Goal: Book appointment/travel/reservation

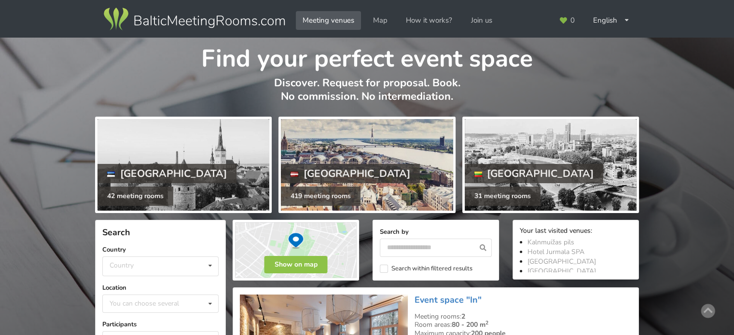
click at [309, 166] on div "[GEOGRAPHIC_DATA]" at bounding box center [350, 173] width 139 height 19
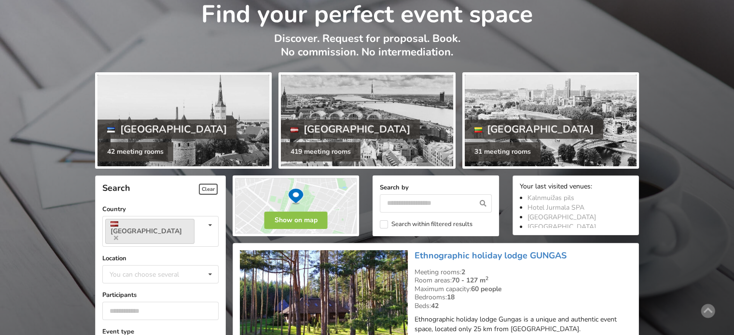
scroll to position [97, 0]
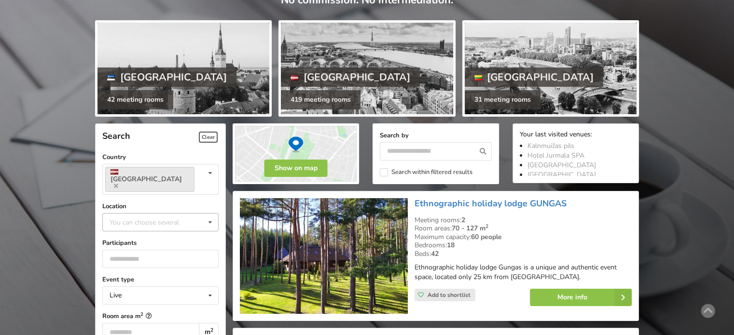
click at [141, 217] on div "You can choose several" at bounding box center [154, 222] width 94 height 11
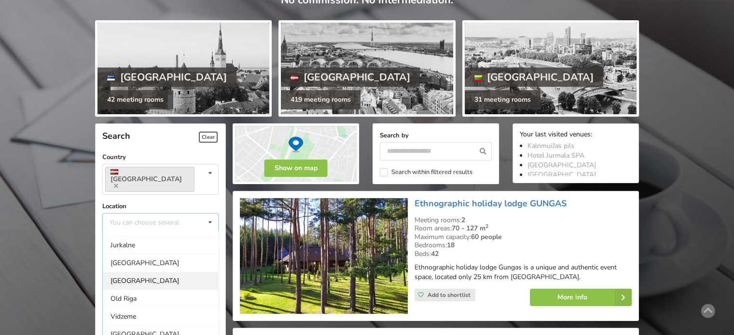
click at [132, 272] on div "[GEOGRAPHIC_DATA]" at bounding box center [160, 281] width 115 height 18
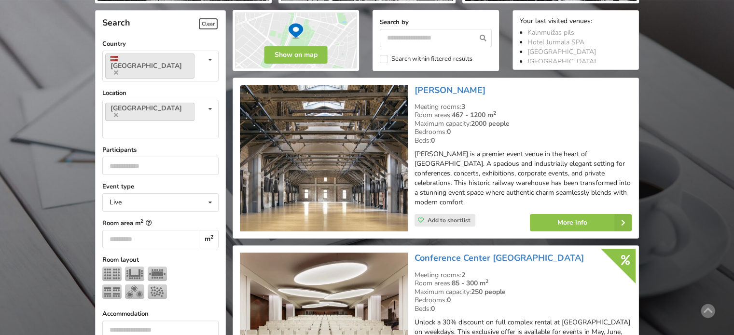
scroll to position [216, 0]
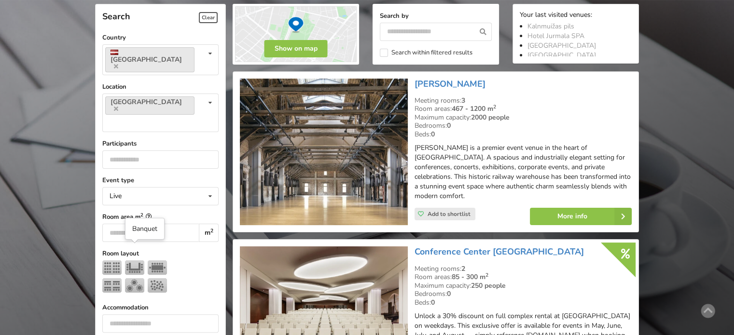
click at [135, 279] on img at bounding box center [134, 286] width 19 height 14
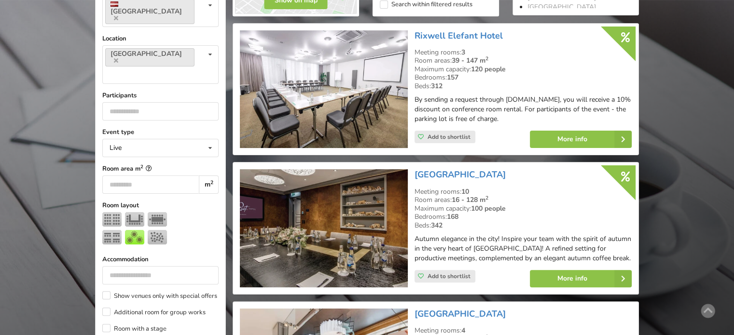
scroll to position [216, 0]
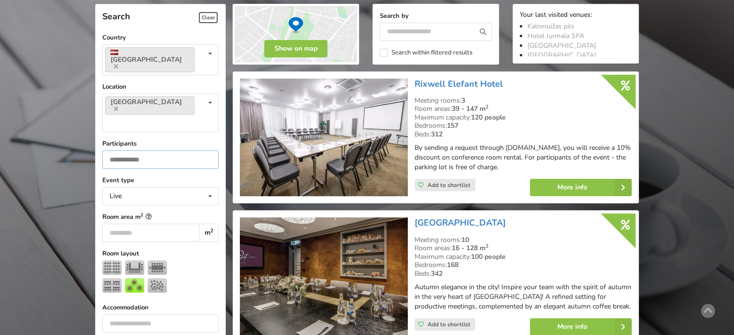
click at [123, 151] on input "number" at bounding box center [160, 160] width 116 height 18
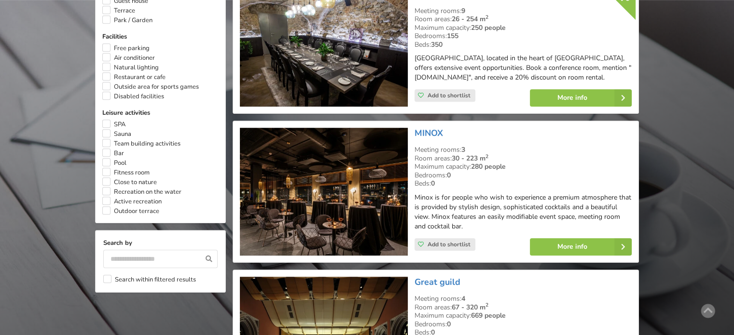
scroll to position [747, 0]
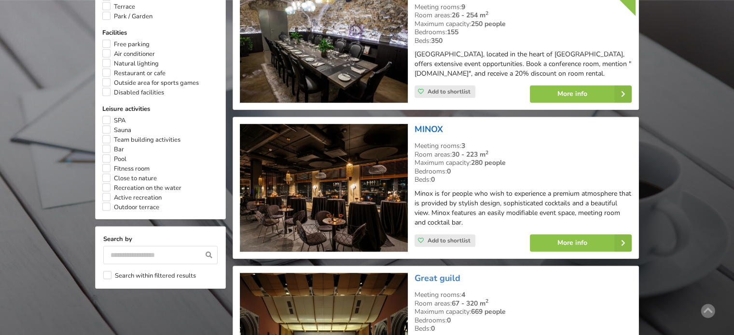
type input "**"
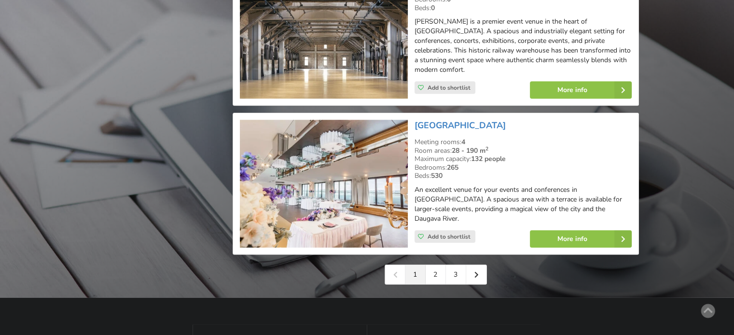
scroll to position [2244, 0]
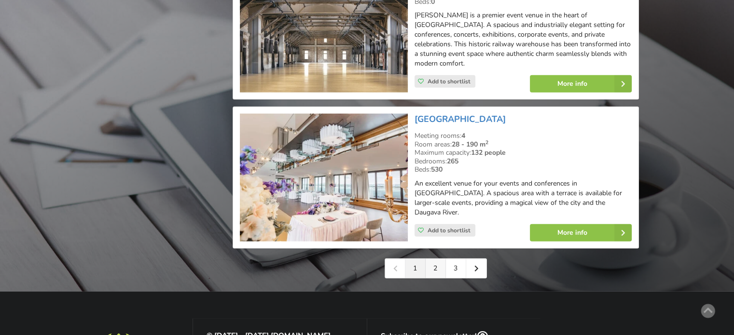
click at [436, 259] on link "2" at bounding box center [436, 268] width 20 height 19
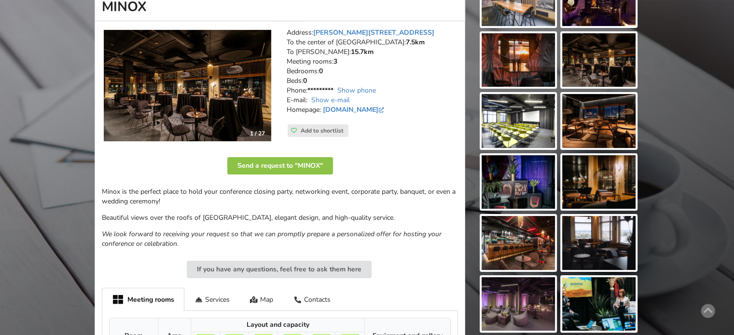
scroll to position [97, 0]
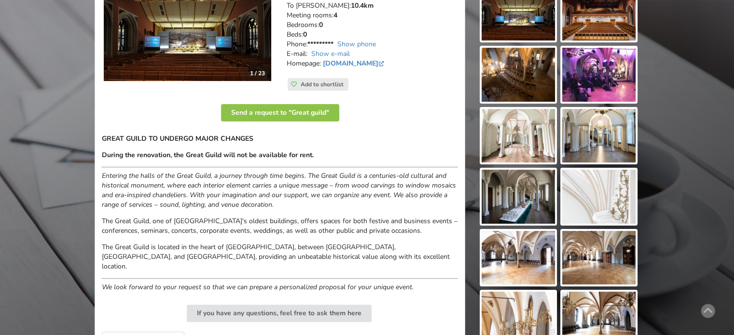
scroll to position [193, 0]
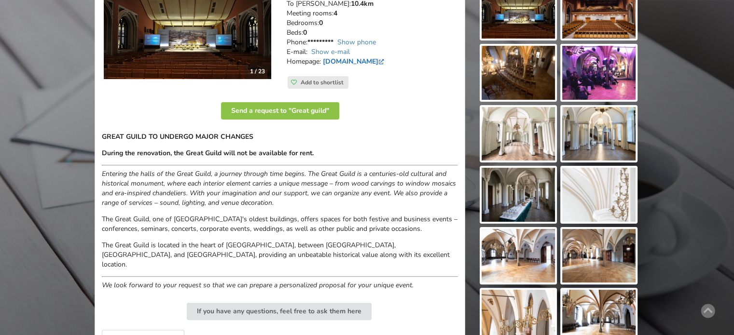
click at [335, 61] on link "lnso.lv" at bounding box center [354, 61] width 63 height 9
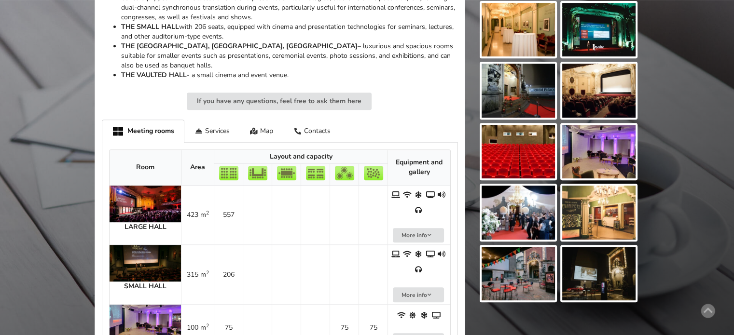
scroll to position [434, 0]
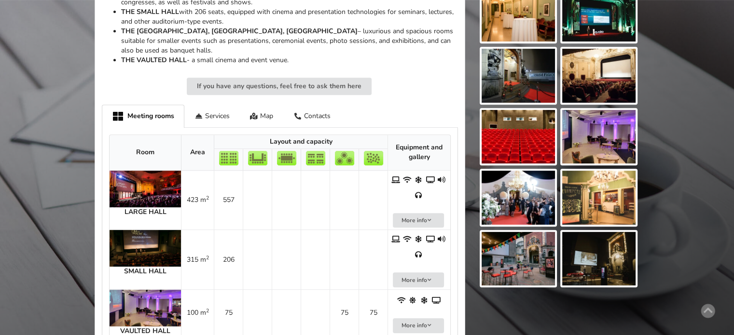
click at [133, 290] on img at bounding box center [145, 308] width 71 height 37
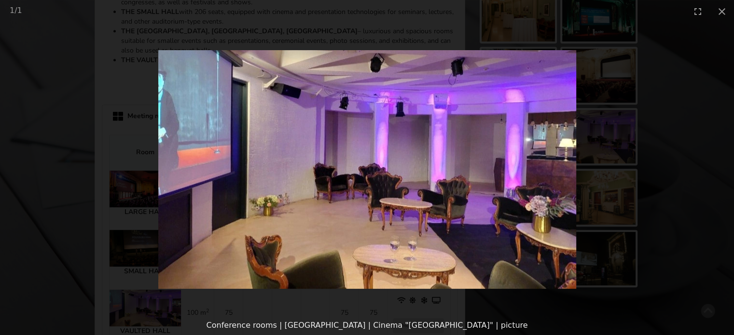
click at [683, 186] on picture at bounding box center [367, 169] width 734 height 293
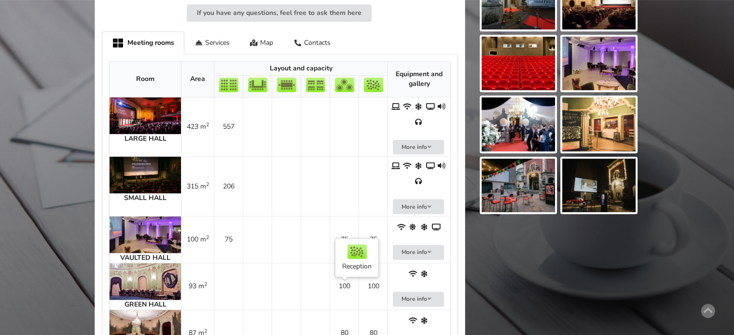
scroll to position [579, 0]
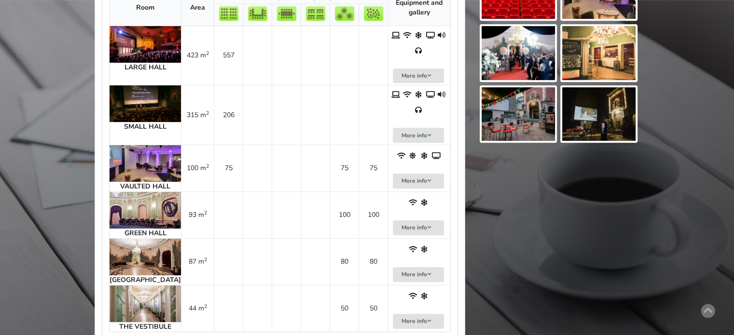
click at [135, 239] on img at bounding box center [145, 257] width 71 height 37
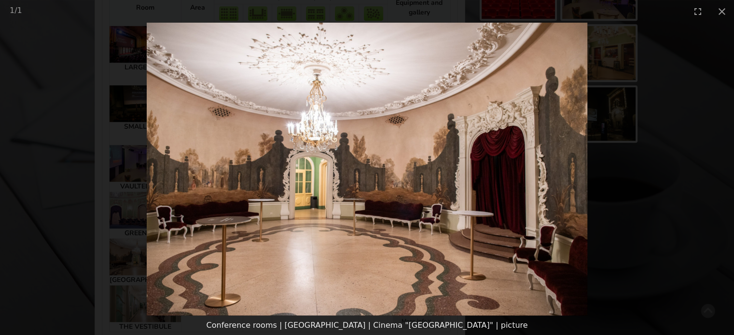
click at [660, 216] on picture at bounding box center [367, 169] width 734 height 293
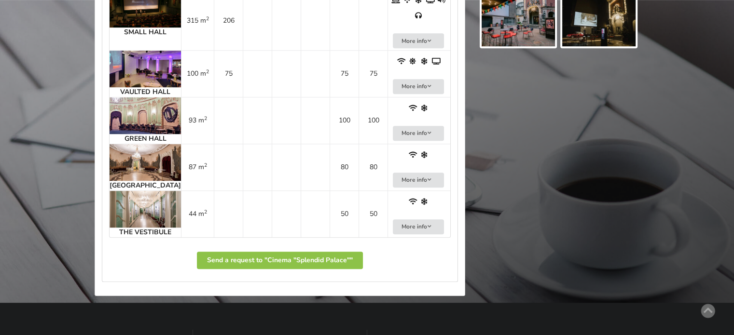
scroll to position [676, 0]
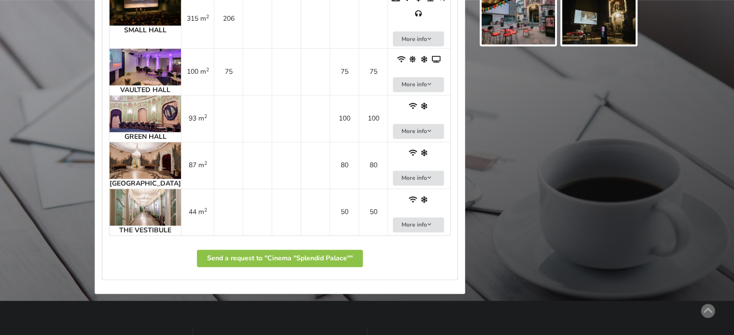
click at [136, 192] on img at bounding box center [145, 207] width 71 height 37
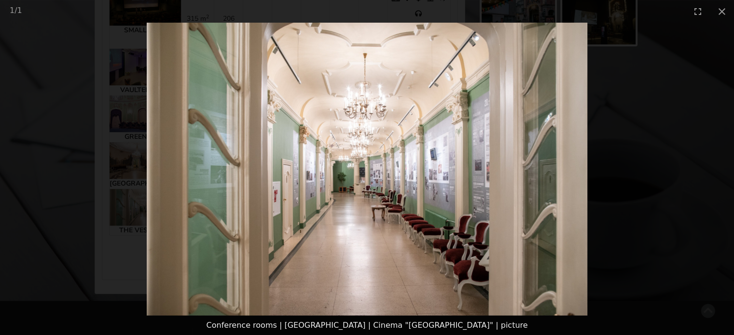
click at [652, 172] on picture at bounding box center [367, 169] width 734 height 293
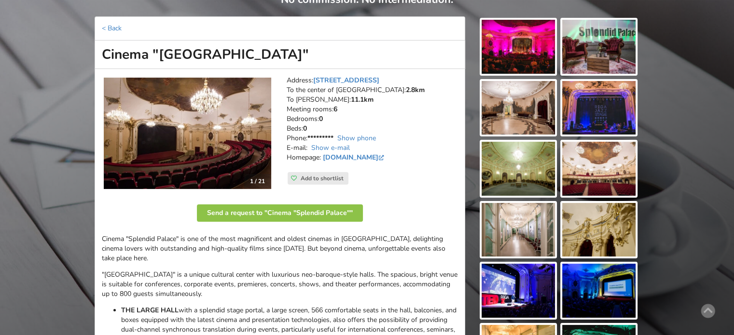
scroll to position [97, 0]
click at [370, 158] on link "www.splendidpalace.lv" at bounding box center [354, 158] width 63 height 9
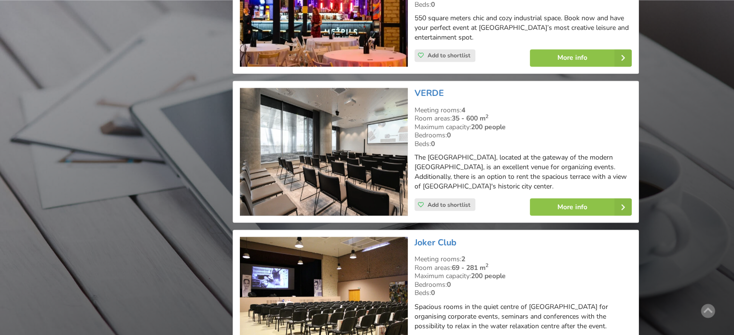
scroll to position [1641, 0]
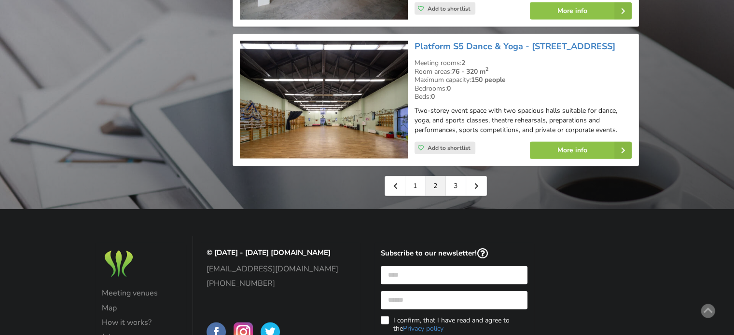
scroll to position [2317, 0]
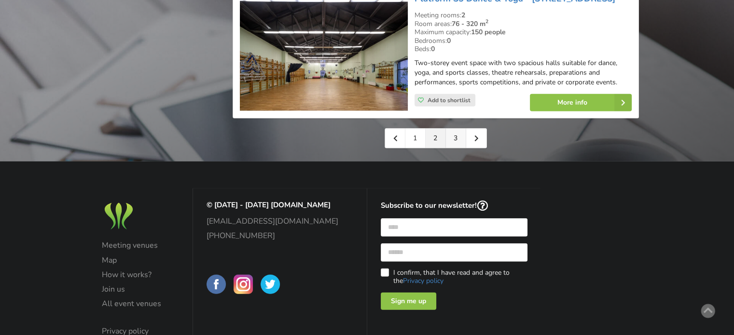
click at [455, 142] on link "3" at bounding box center [456, 138] width 20 height 19
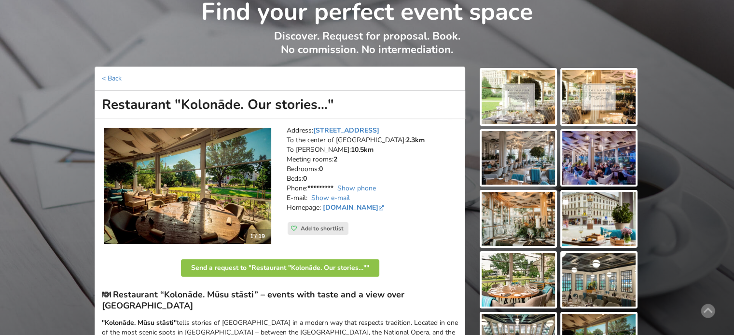
scroll to position [193, 0]
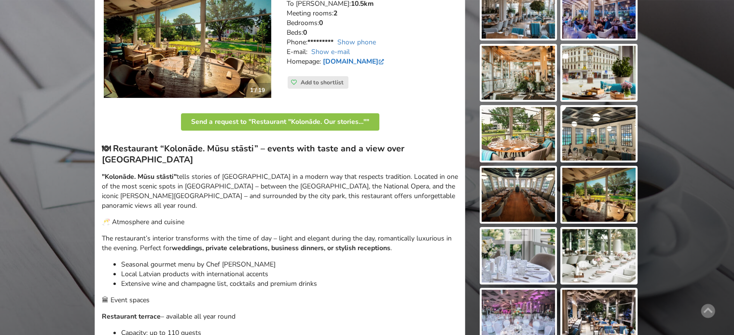
click at [355, 61] on link "[DOMAIN_NAME]" at bounding box center [354, 61] width 63 height 9
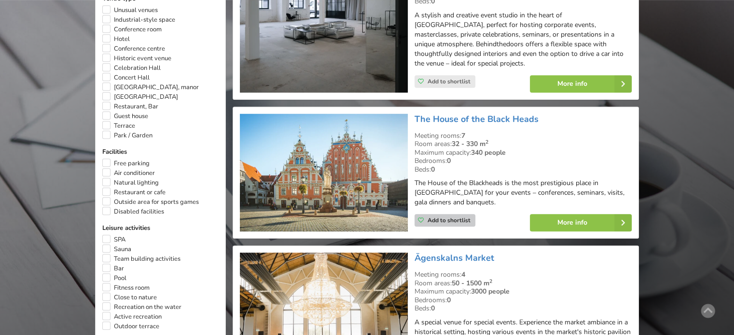
scroll to position [628, 0]
click at [449, 114] on link "The House of the Black Heads" at bounding box center [477, 120] width 124 height 12
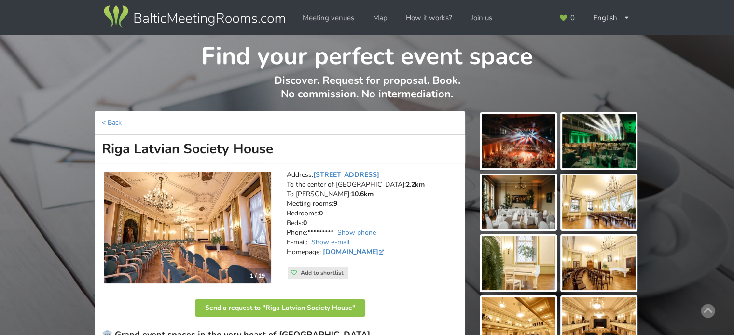
scroll to position [97, 0]
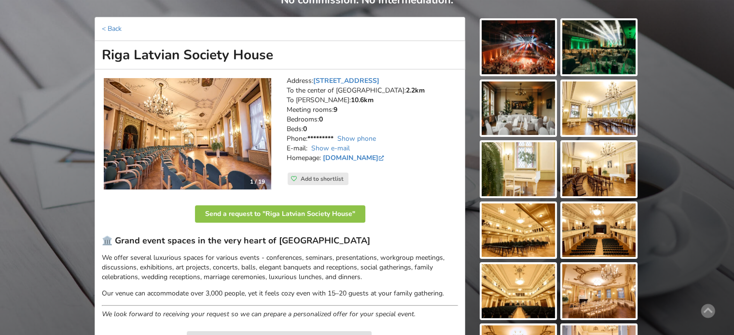
click at [601, 110] on img at bounding box center [598, 109] width 73 height 54
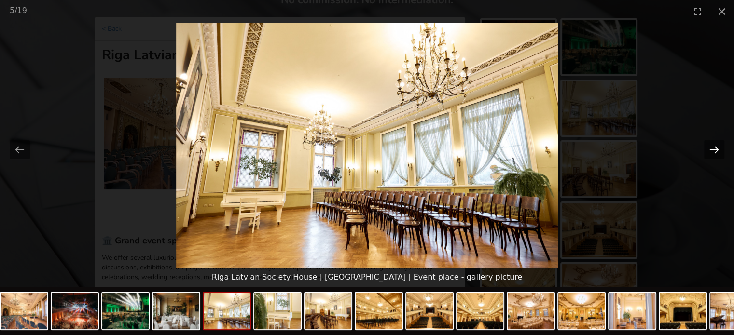
click at [712, 146] on button "Next slide" at bounding box center [714, 149] width 20 height 19
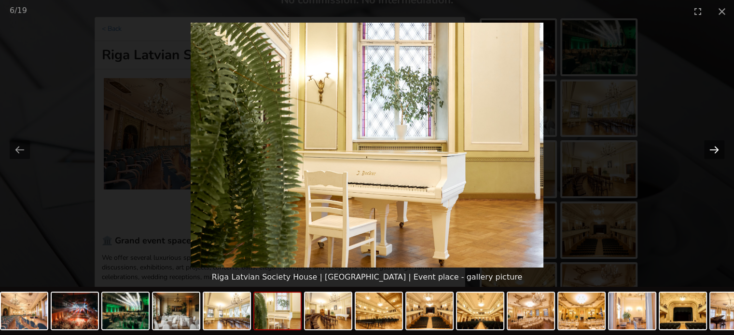
click at [707, 156] on button "Next slide" at bounding box center [714, 149] width 20 height 19
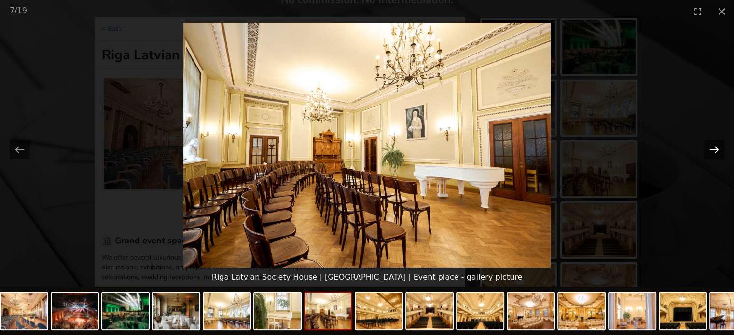
click at [707, 156] on button "Next slide" at bounding box center [714, 149] width 20 height 19
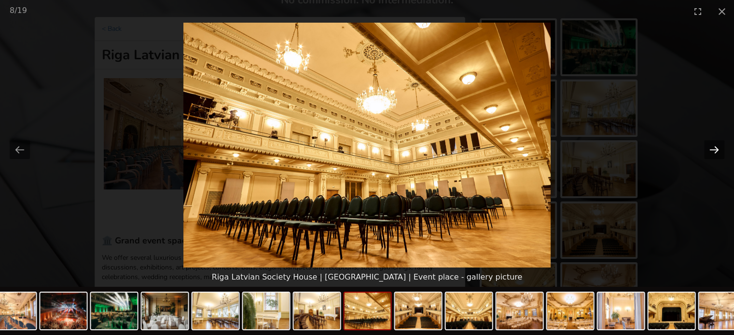
click at [707, 156] on button "Next slide" at bounding box center [714, 149] width 20 height 19
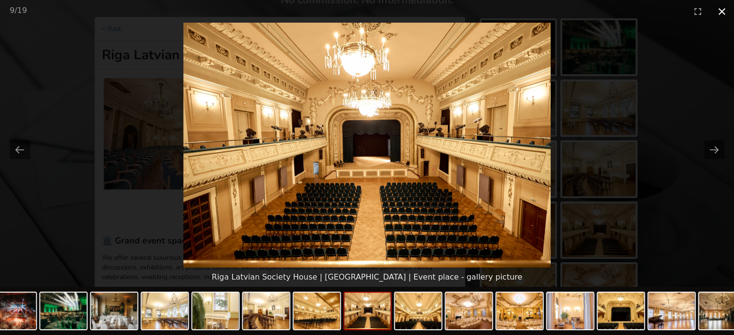
click at [718, 11] on button "Close gallery" at bounding box center [722, 11] width 24 height 23
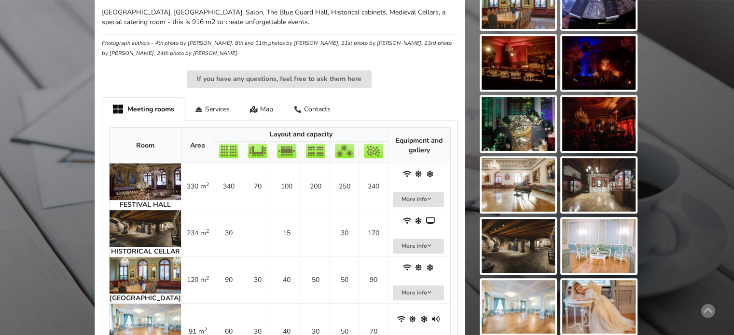
scroll to position [386, 0]
click at [524, 65] on img at bounding box center [518, 63] width 73 height 54
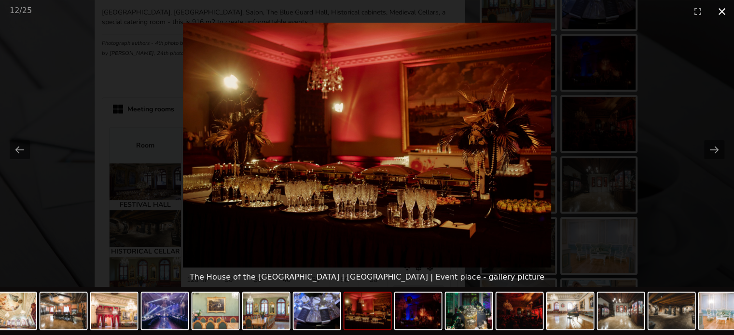
click at [725, 13] on button "Close gallery" at bounding box center [722, 11] width 24 height 23
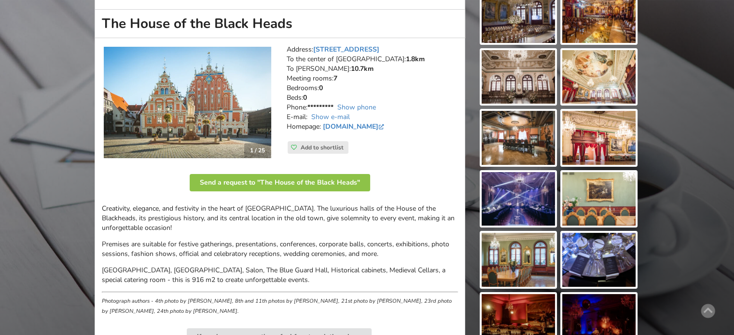
scroll to position [48, 0]
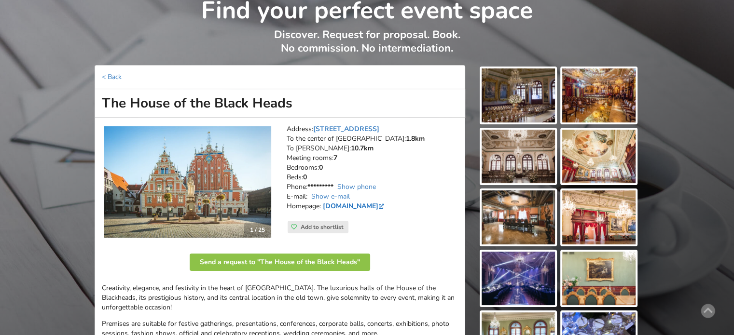
click at [381, 206] on link "www.melngalvjunams.lv" at bounding box center [354, 206] width 63 height 9
